Goal: Task Accomplishment & Management: Manage account settings

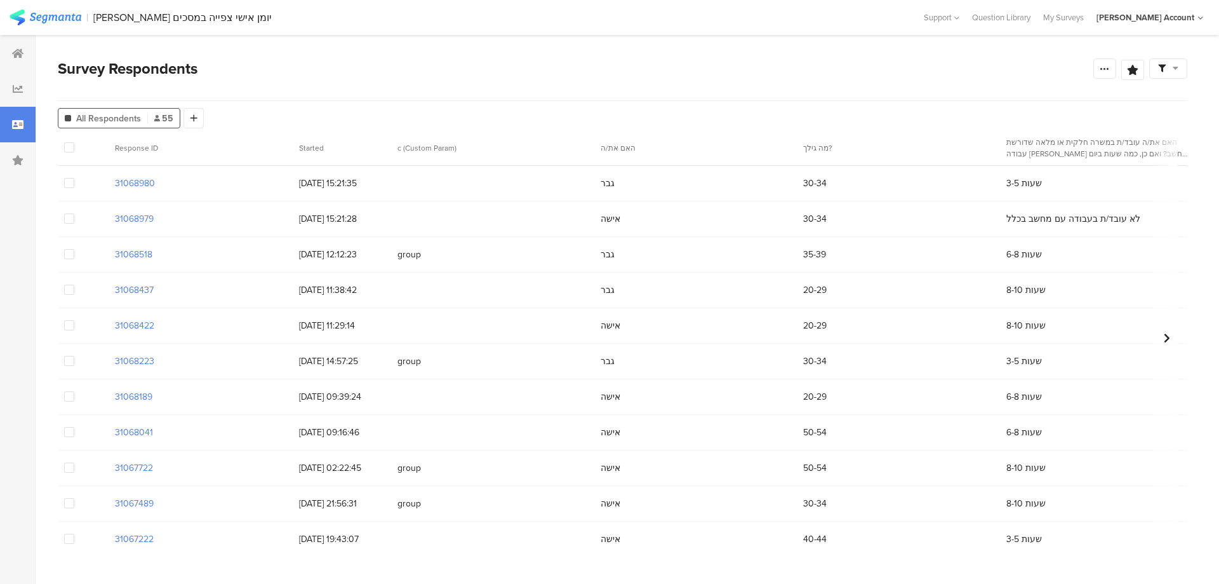
click at [64, 223] on span at bounding box center [69, 218] width 10 height 10
click at [74, 213] on input "checkbox" at bounding box center [74, 213] width 0 height 0
click at [208, 151] on span "Delete" at bounding box center [217, 148] width 26 height 10
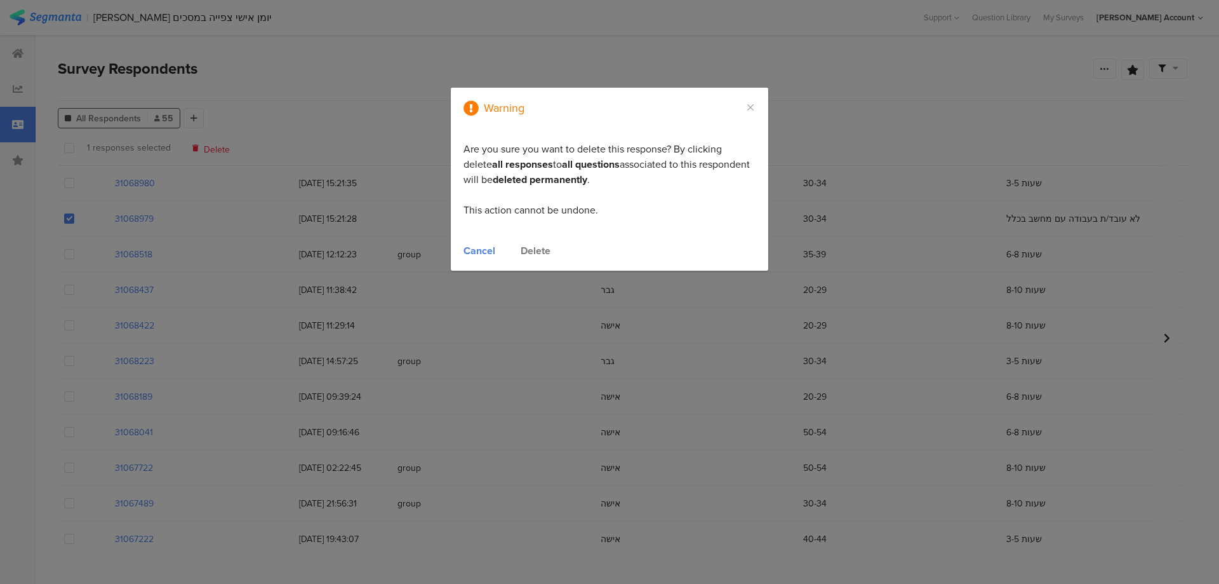
click at [535, 239] on div "Cancel Delete" at bounding box center [610, 254] width 318 height 34
click at [532, 251] on div "Delete" at bounding box center [536, 250] width 30 height 15
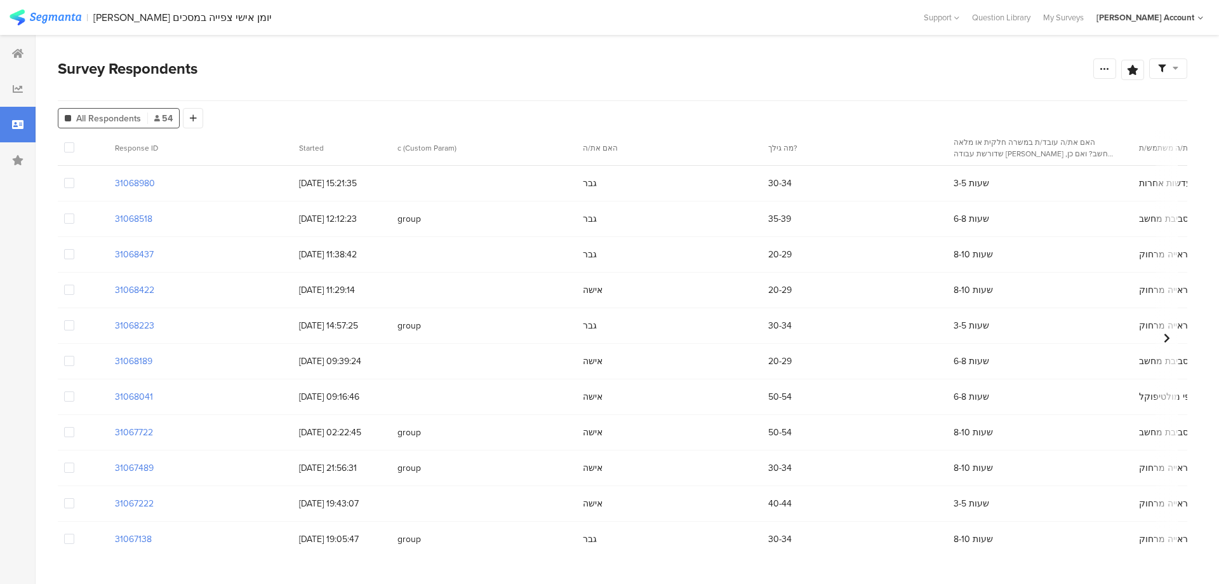
drag, startPoint x: 210, startPoint y: 548, endPoint x: 379, endPoint y: 540, distance: 169.7
click at [379, 540] on div at bounding box center [609, 292] width 1219 height 584
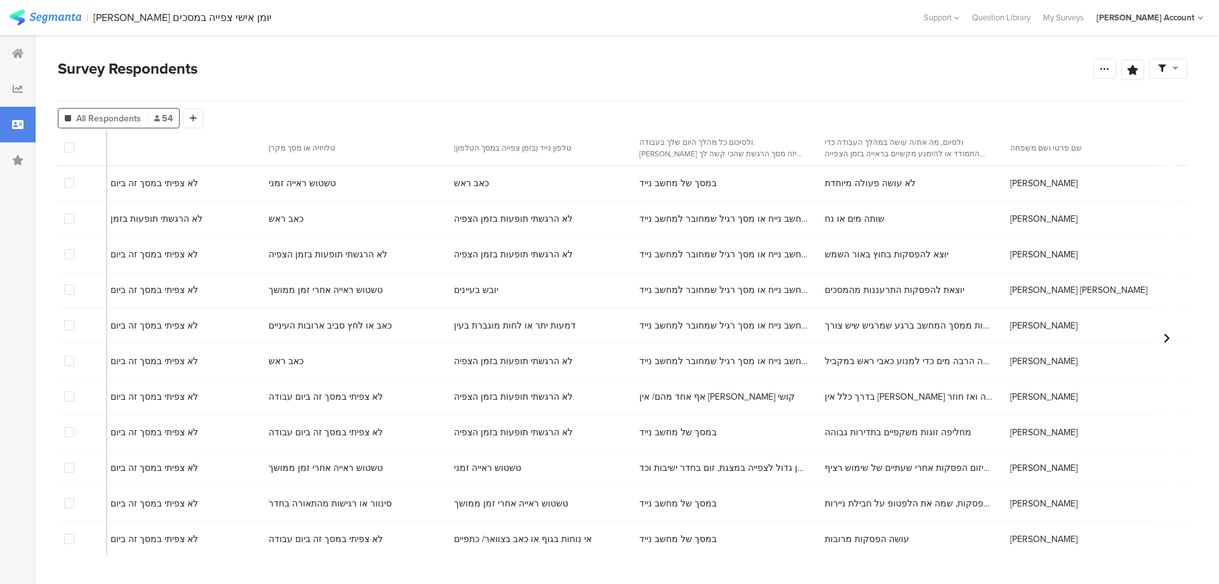
scroll to position [0, 6376]
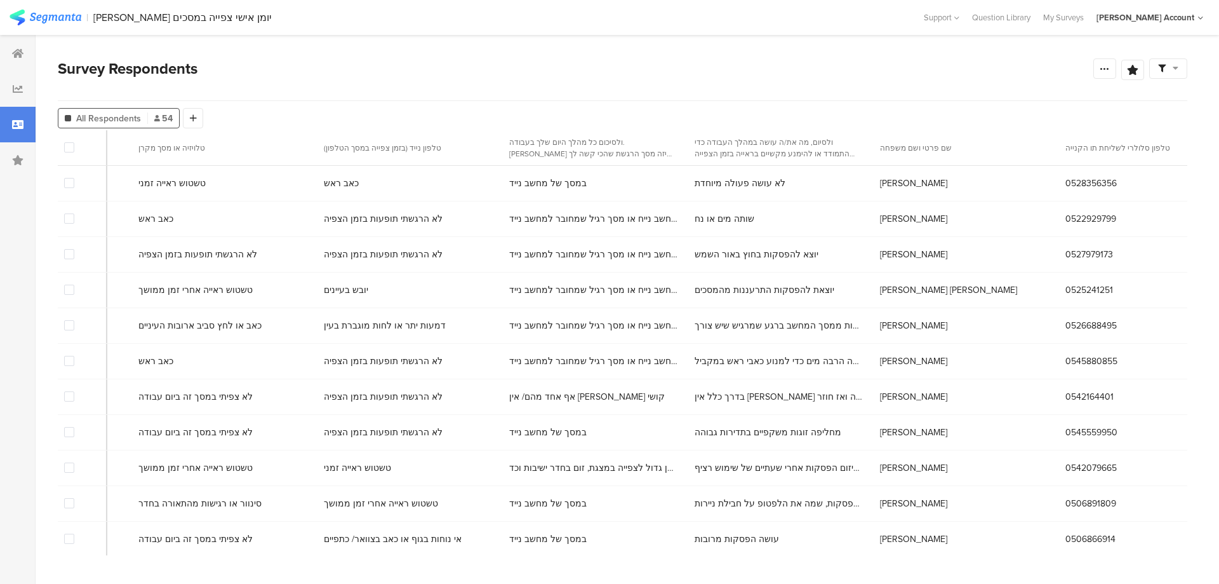
click at [1066, 182] on span "0528356356" at bounding box center [1091, 183] width 51 height 13
copy span "0528356356"
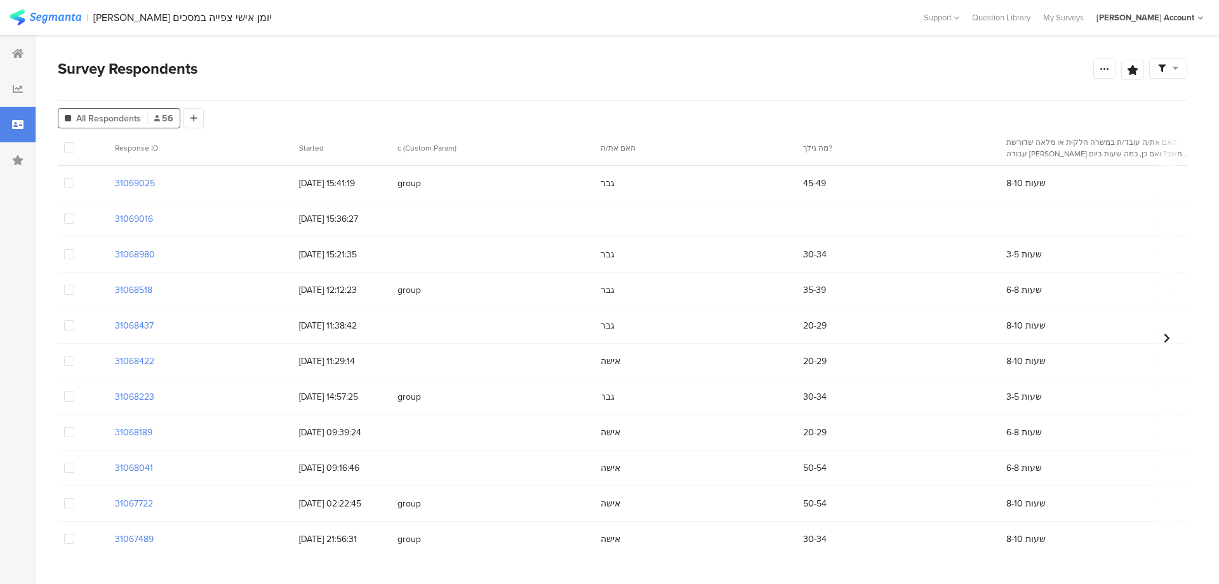
click at [69, 186] on span at bounding box center [69, 183] width 10 height 10
click at [74, 178] on input "checkbox" at bounding box center [74, 178] width 0 height 0
click at [69, 288] on span at bounding box center [69, 289] width 10 height 10
click at [74, 284] on input "checkbox" at bounding box center [74, 284] width 0 height 0
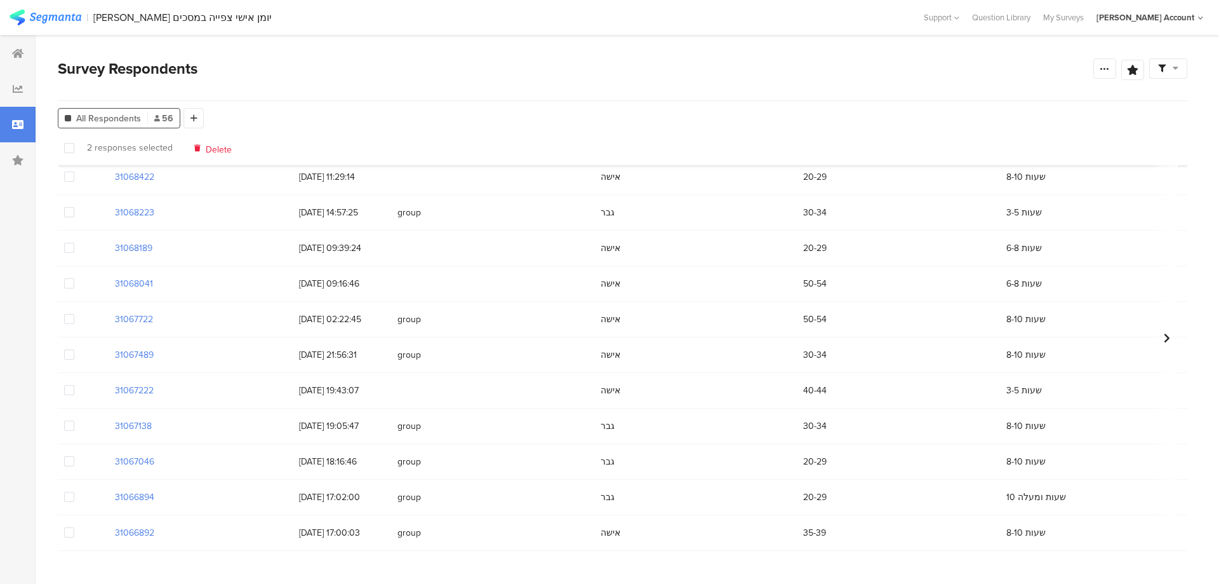
scroll to position [254, 0]
click at [71, 465] on span at bounding box center [69, 462] width 10 height 10
click at [74, 457] on input "checkbox" at bounding box center [74, 457] width 0 height 0
click at [64, 319] on span at bounding box center [69, 317] width 10 height 10
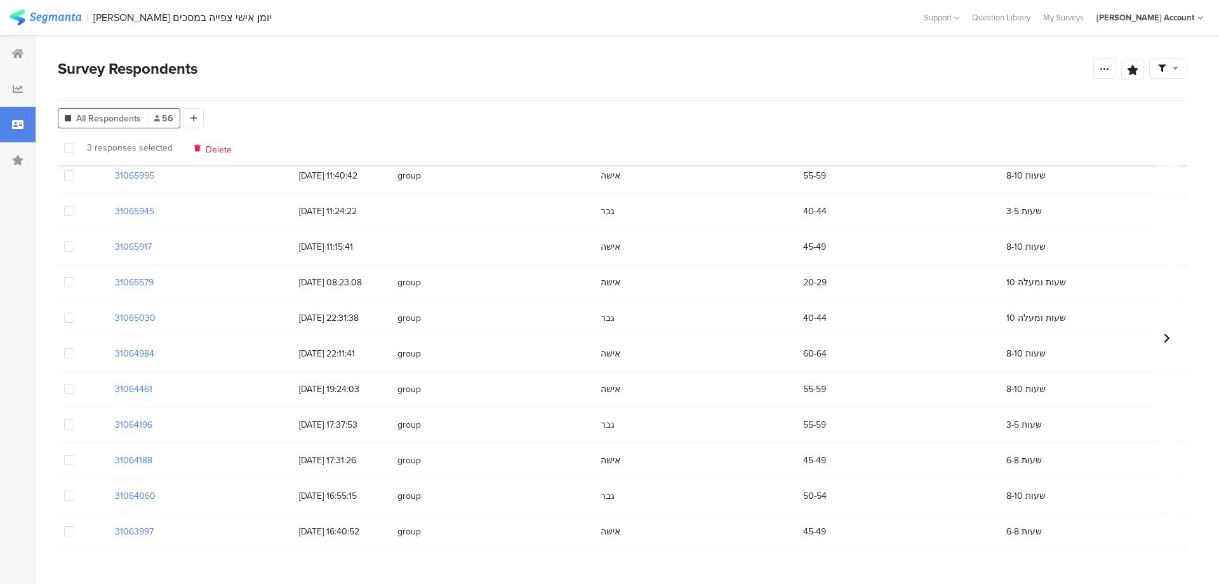
click at [74, 312] on input "checkbox" at bounding box center [74, 312] width 0 height 0
click at [67, 462] on span at bounding box center [69, 460] width 10 height 10
click at [74, 455] on input "checkbox" at bounding box center [74, 455] width 0 height 0
click at [72, 455] on span at bounding box center [69, 460] width 10 height 10
click at [74, 455] on input "checkbox" at bounding box center [74, 455] width 0 height 0
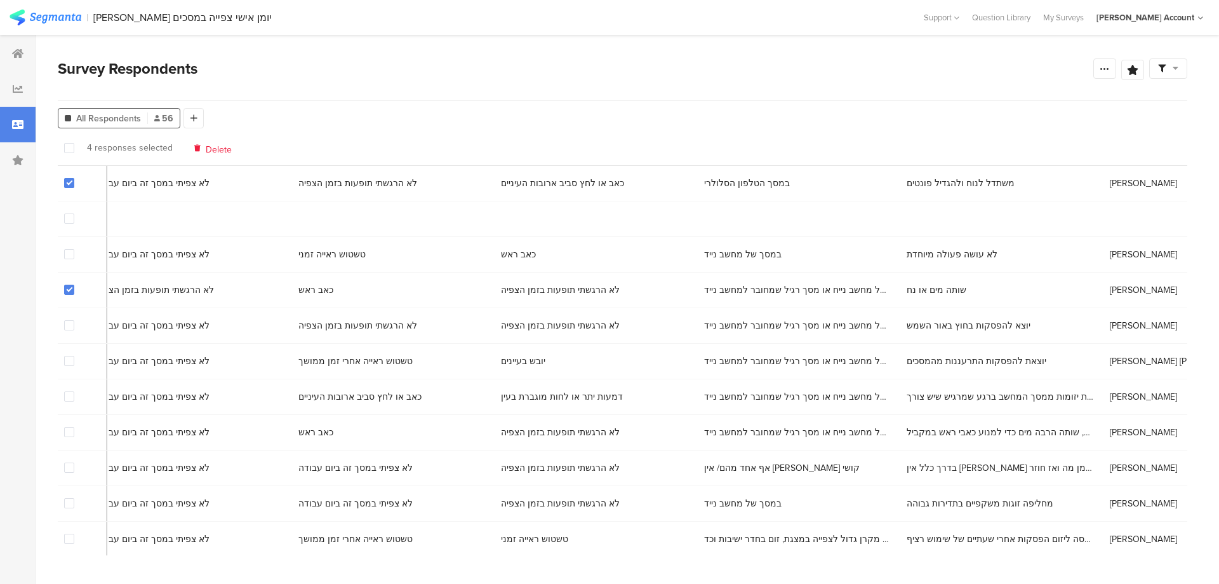
scroll to position [0, 6804]
click at [1101, 182] on span "[PERSON_NAME]" at bounding box center [1134, 183] width 67 height 13
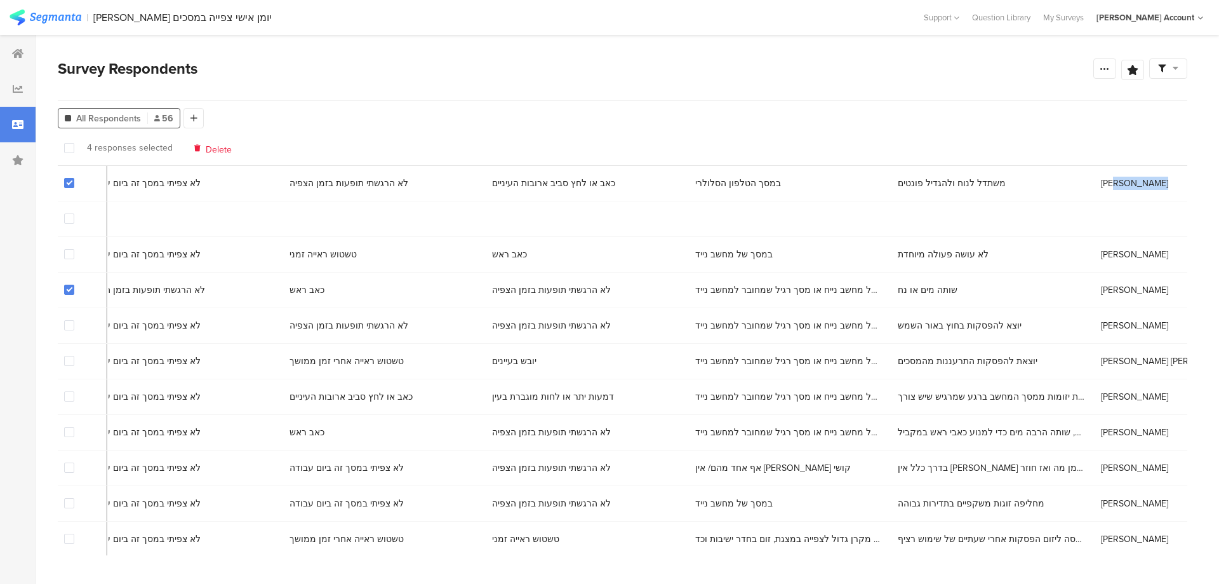
click at [1101, 182] on span "[PERSON_NAME]" at bounding box center [1134, 183] width 67 height 13
copy span "[PERSON_NAME]"
click at [1101, 291] on span "[PERSON_NAME]" at bounding box center [1134, 289] width 67 height 13
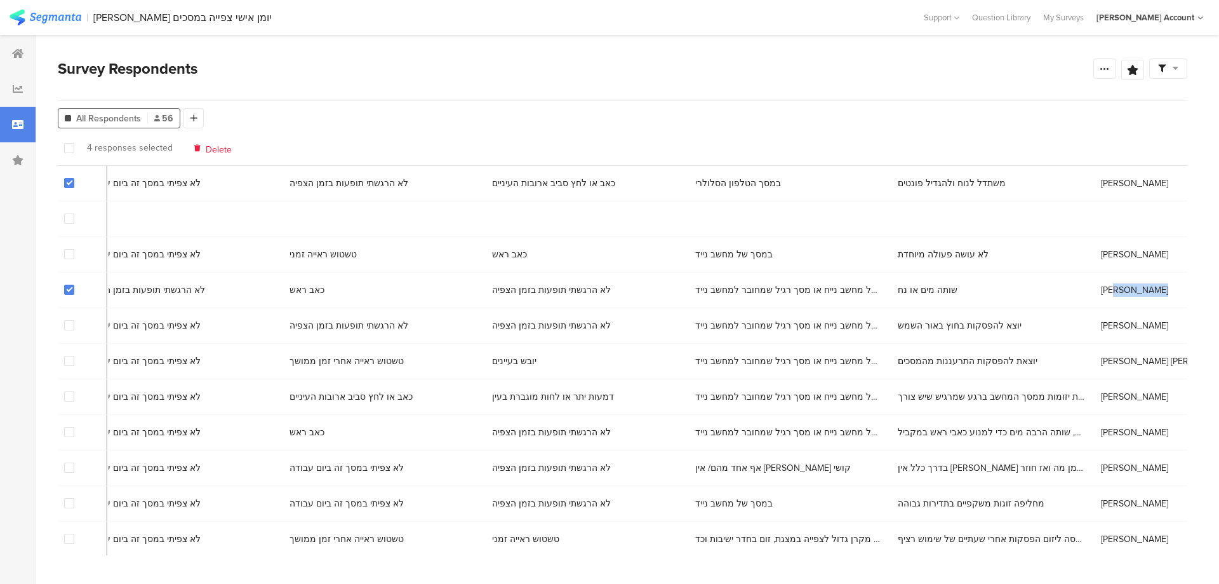
copy span "[PERSON_NAME]"
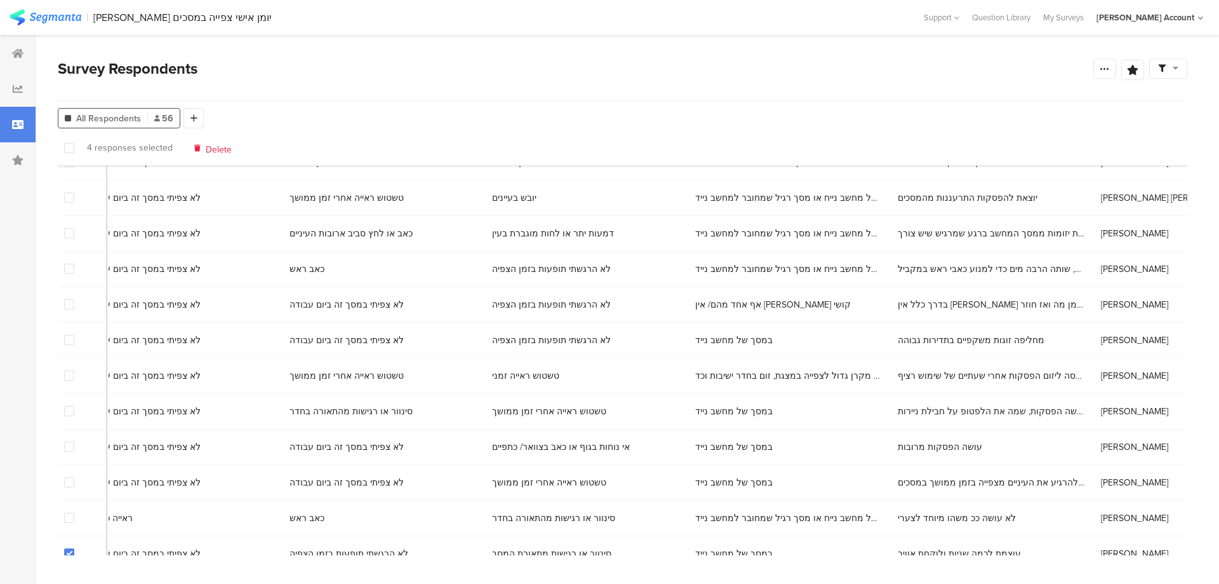
scroll to position [381, 6804]
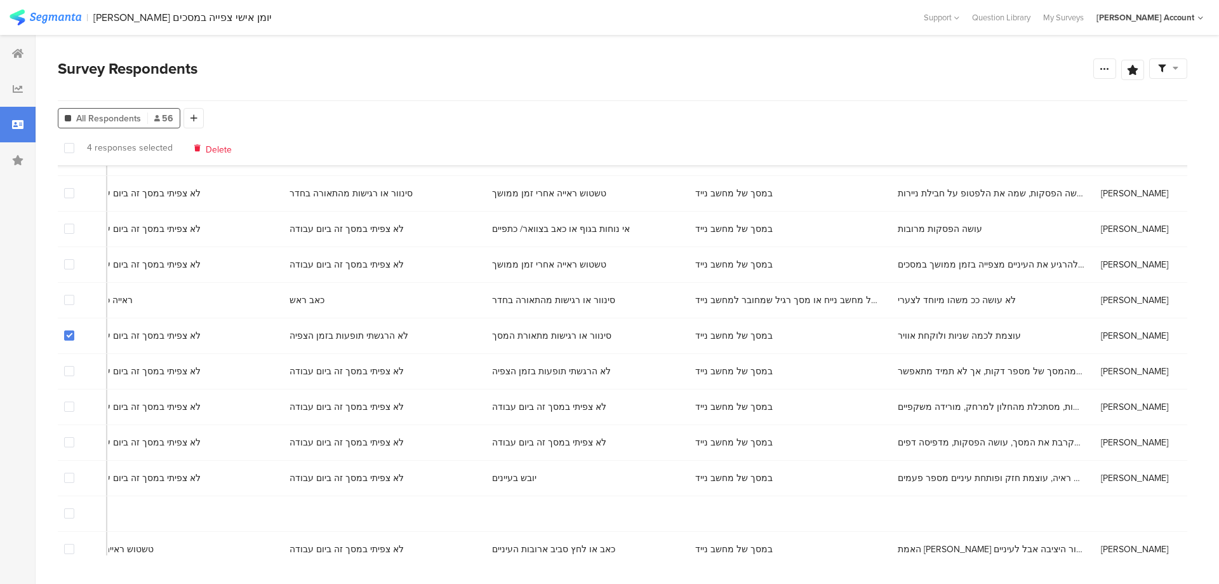
click at [1101, 336] on span "[PERSON_NAME]" at bounding box center [1134, 335] width 67 height 13
copy span "[PERSON_NAME]"
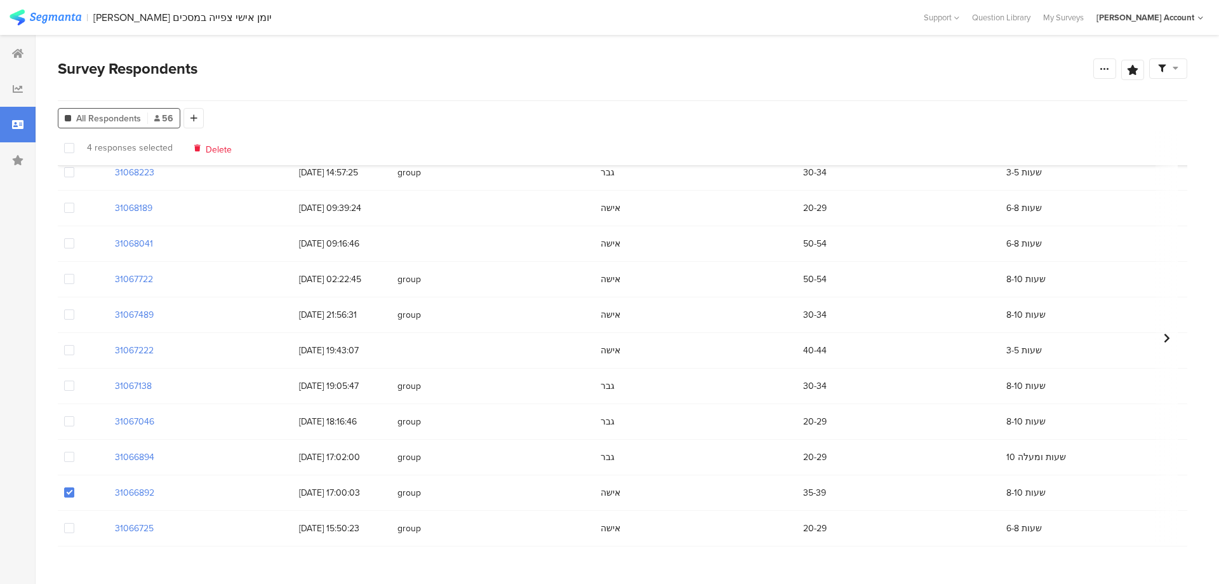
scroll to position [0, 0]
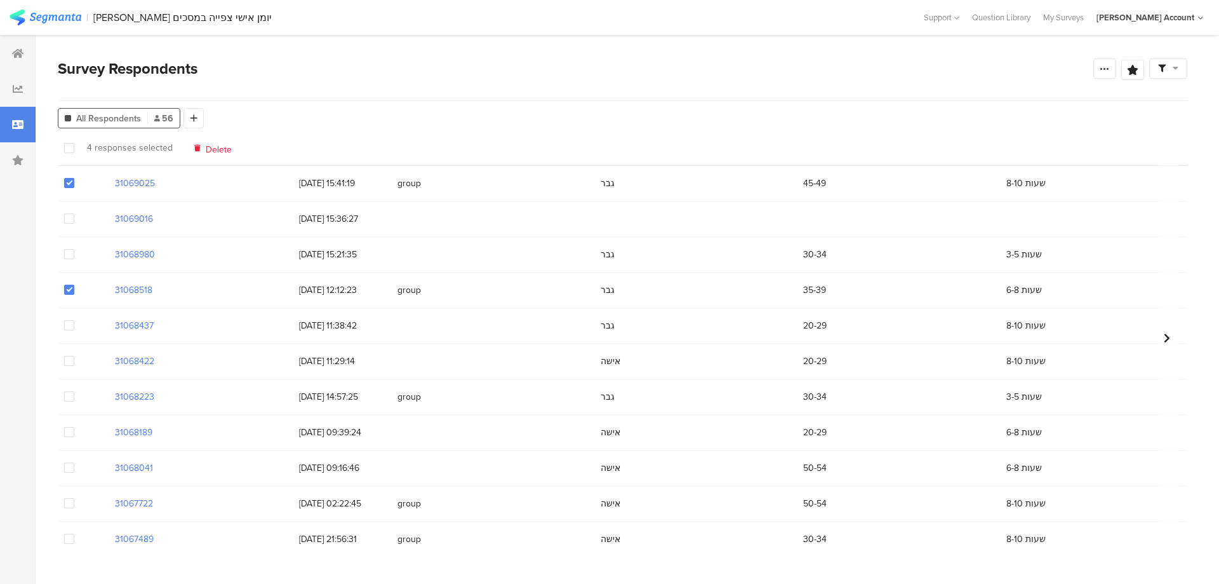
click at [63, 184] on div at bounding box center [83, 183] width 51 height 35
click at [67, 186] on span at bounding box center [69, 183] width 10 height 10
click at [74, 178] on input "checkbox" at bounding box center [74, 178] width 0 height 0
click at [73, 288] on span at bounding box center [69, 289] width 10 height 10
click at [74, 284] on input "checkbox" at bounding box center [74, 284] width 0 height 0
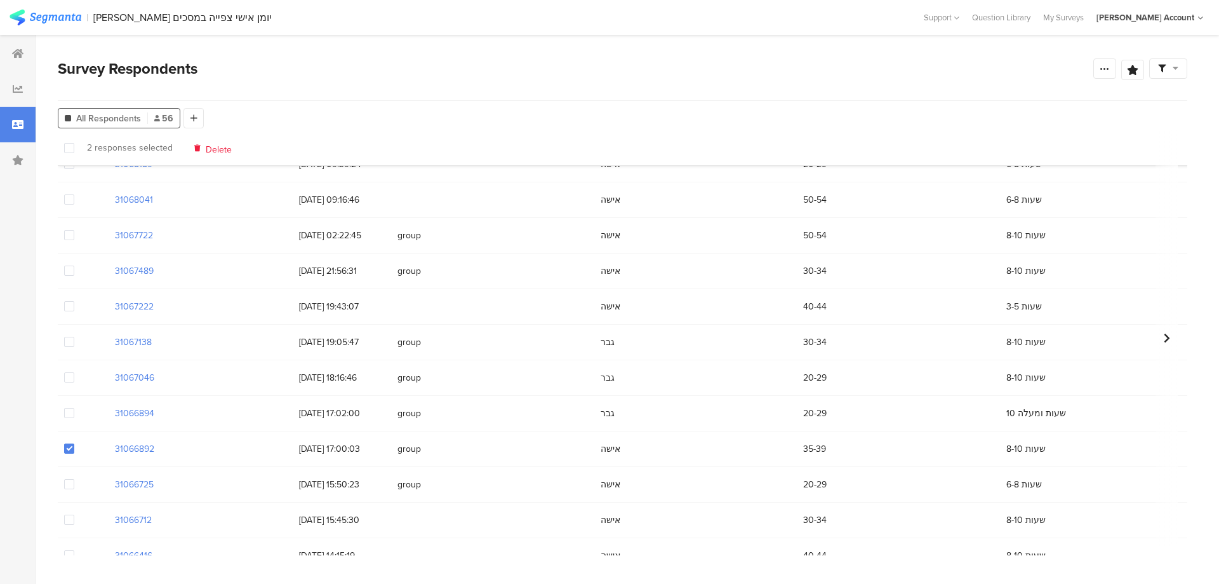
scroll to position [445, 0]
click at [65, 269] on span at bounding box center [69, 272] width 10 height 10
click at [74, 267] on input "checkbox" at bounding box center [74, 267] width 0 height 0
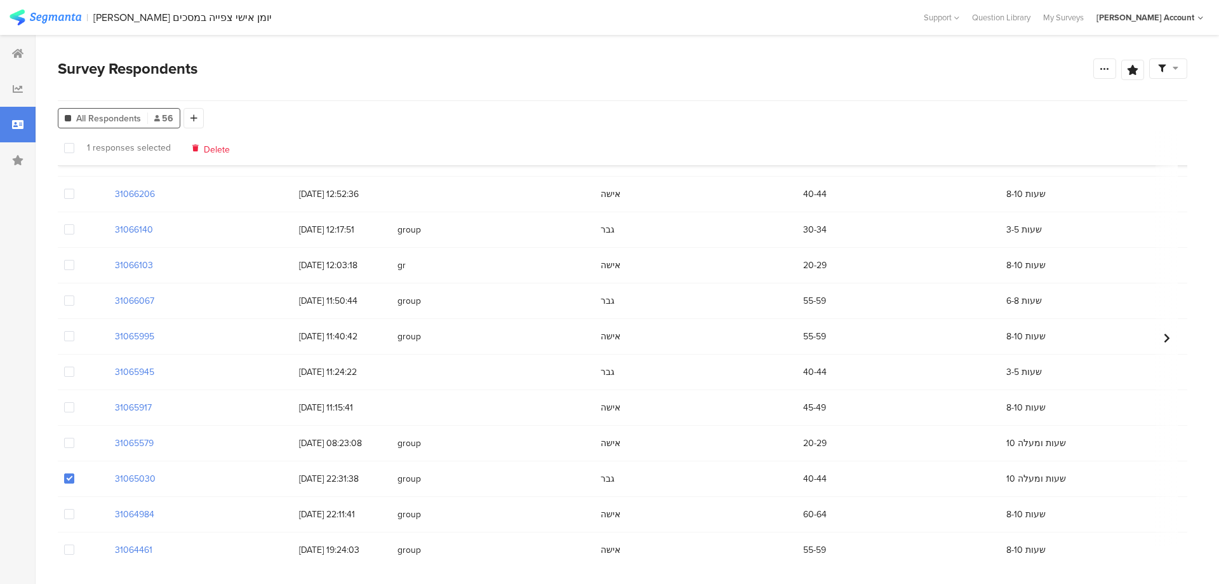
scroll to position [699, 0]
click at [69, 445] on span at bounding box center [69, 444] width 10 height 10
click at [74, 439] on input "checkbox" at bounding box center [74, 439] width 0 height 0
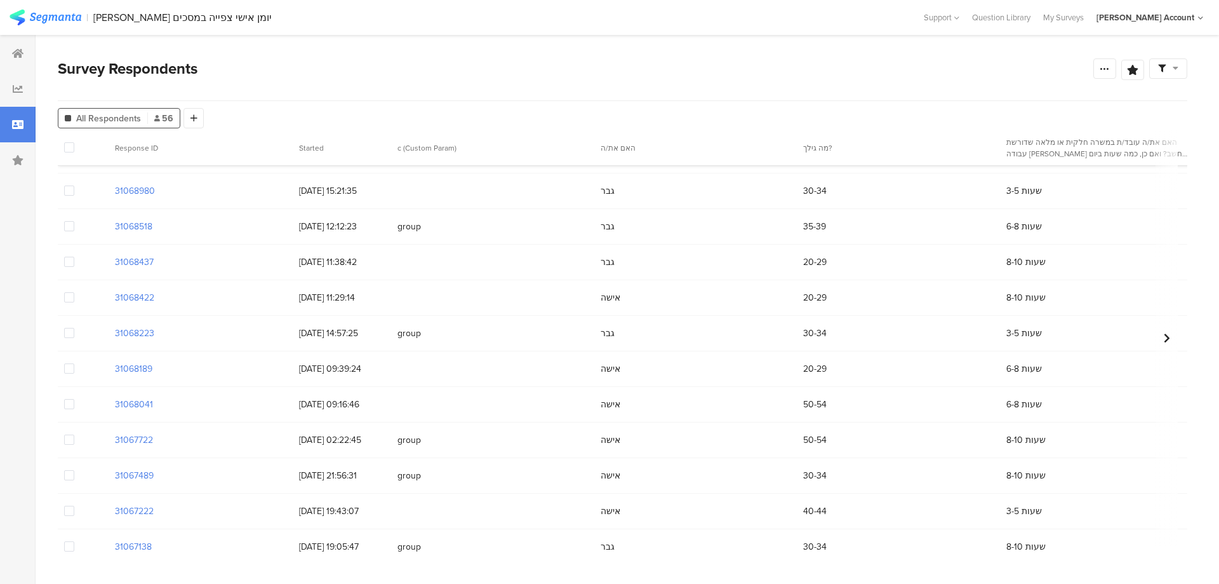
scroll to position [0, 0]
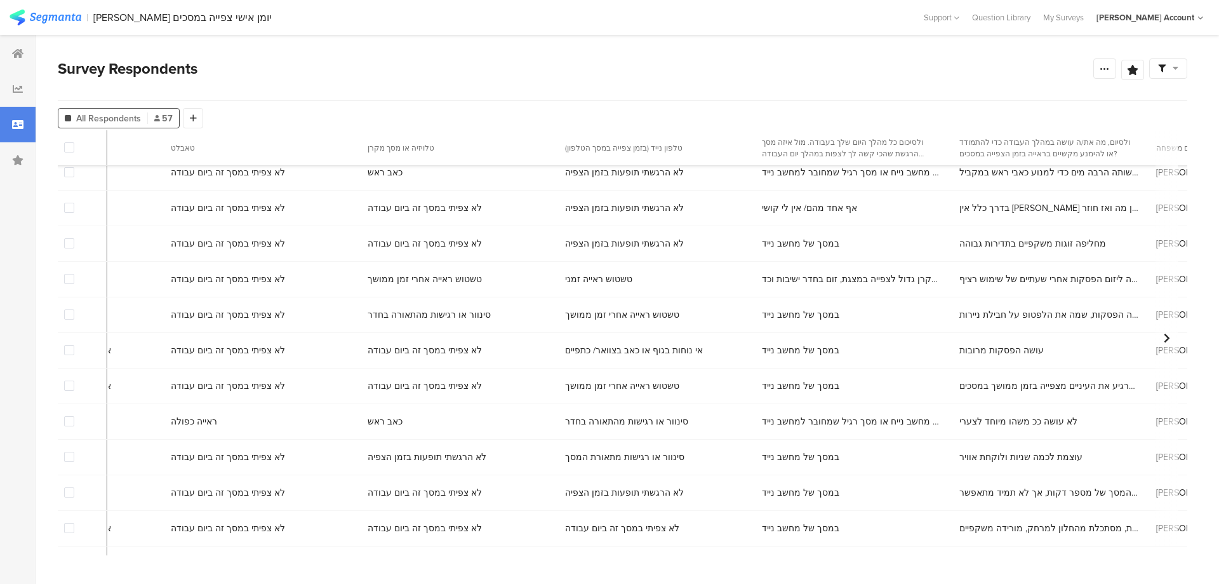
scroll to position [318, 6538]
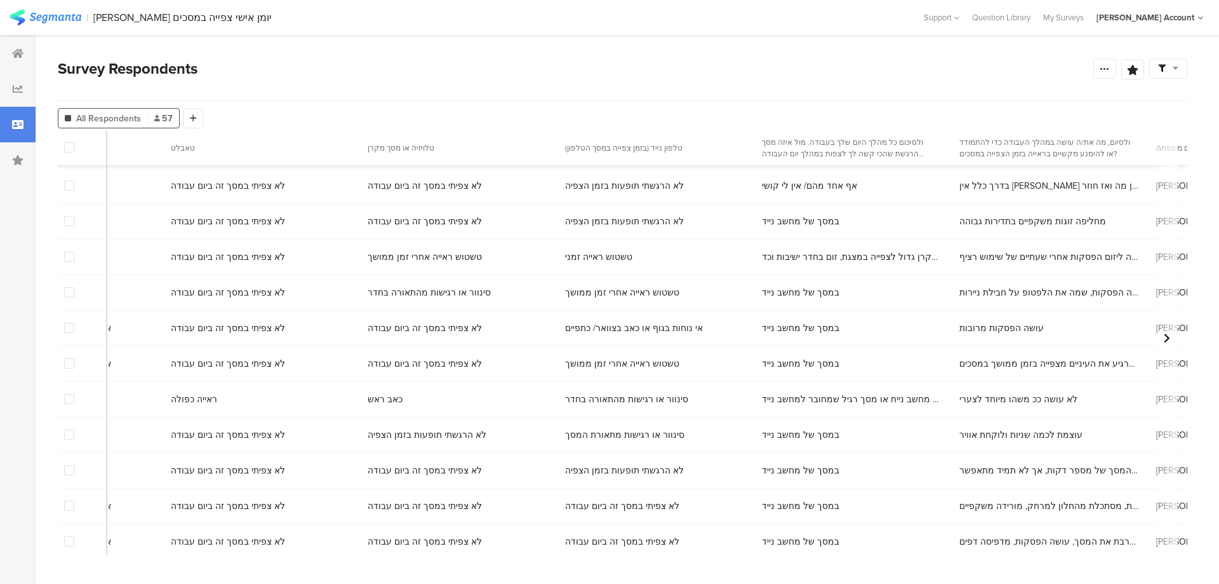
click at [67, 434] on span at bounding box center [69, 434] width 10 height 10
click at [74, 429] on input "checkbox" at bounding box center [74, 429] width 0 height 0
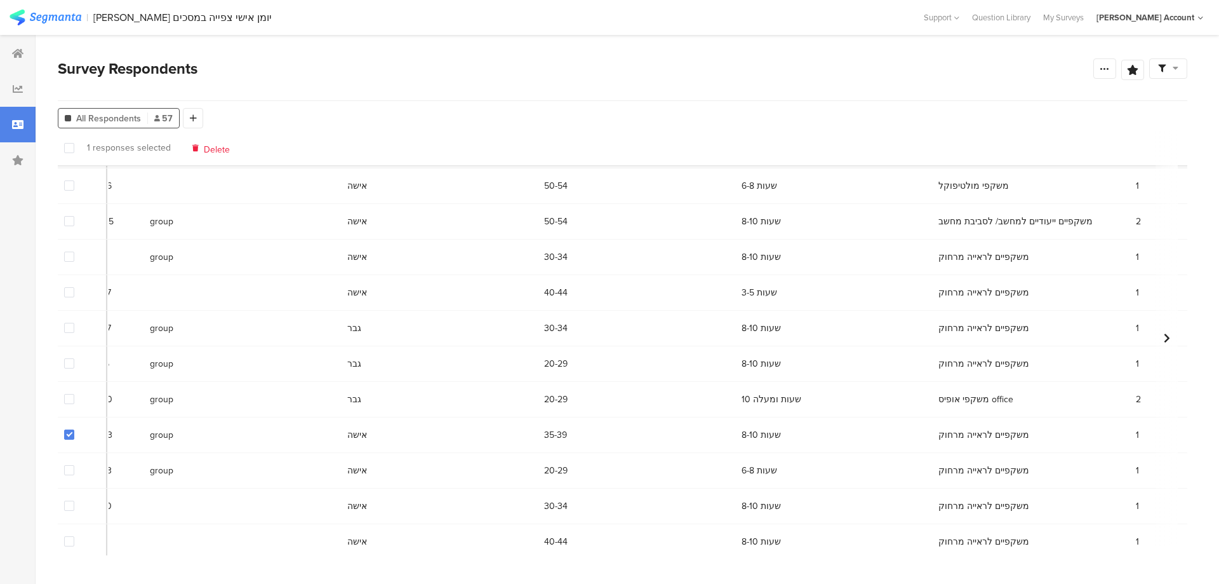
scroll to position [318, 0]
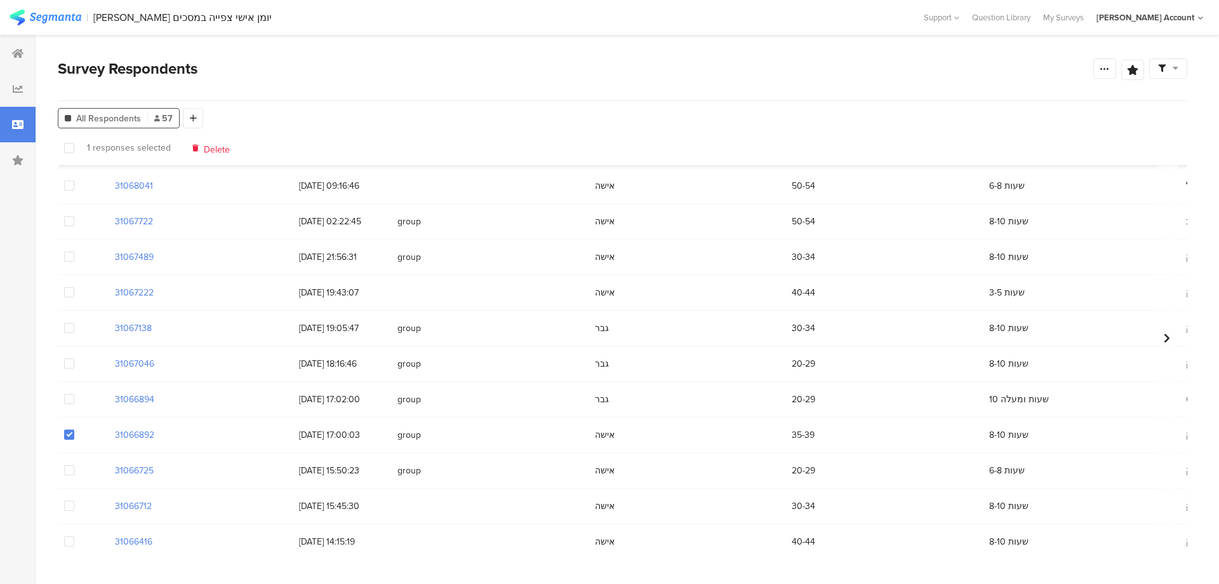
click at [70, 436] on span at bounding box center [69, 434] width 10 height 10
click at [74, 429] on input "checkbox" at bounding box center [74, 429] width 0 height 0
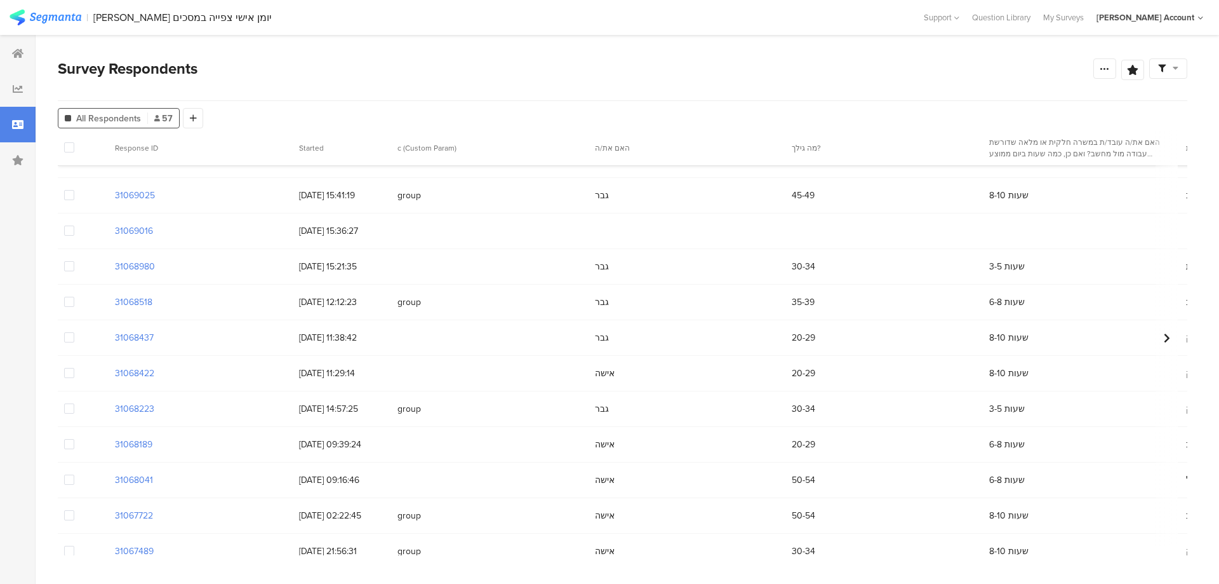
scroll to position [0, 0]
